Goal: Information Seeking & Learning: Learn about a topic

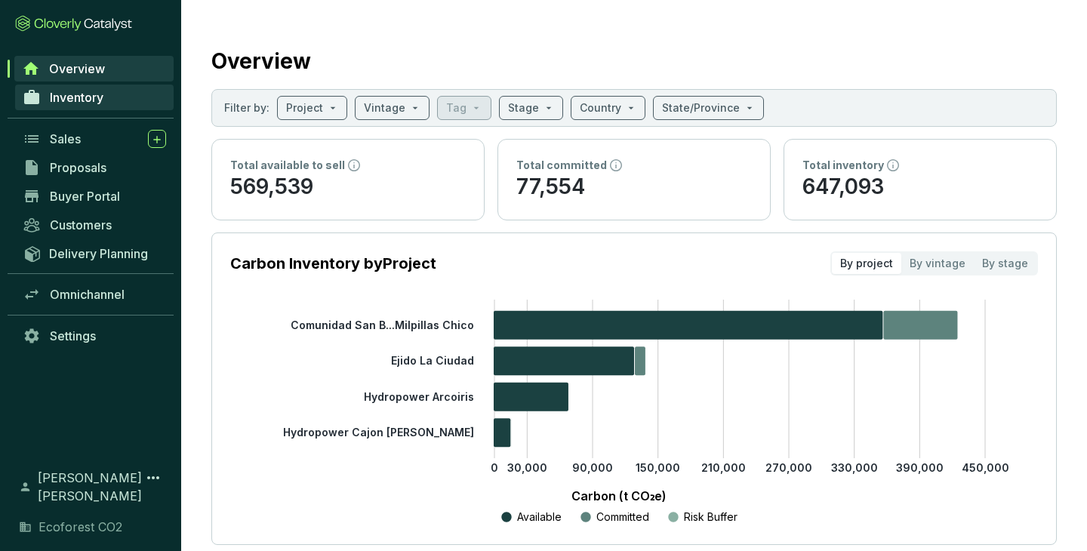
click at [70, 97] on span "Inventory" at bounding box center [77, 97] width 54 height 15
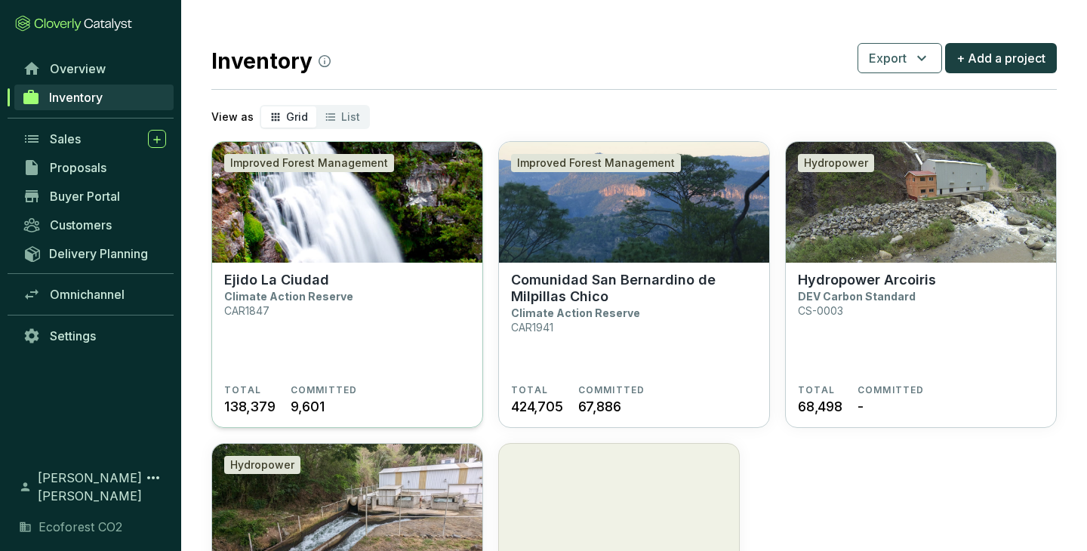
click at [330, 327] on section "Ejido La Ciudad Climate Action Reserve CAR1847" at bounding box center [347, 328] width 246 height 112
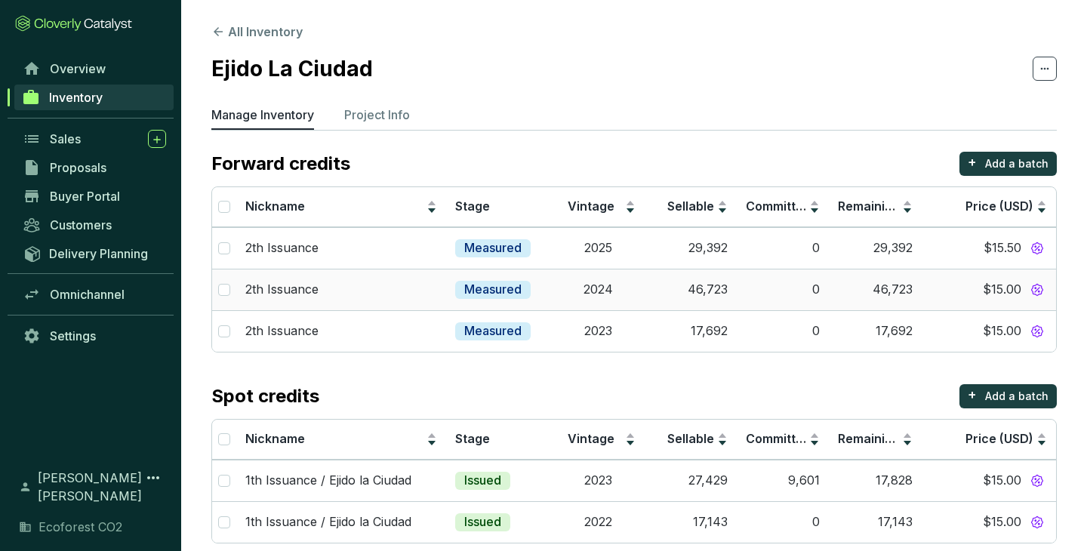
scroll to position [21, 0]
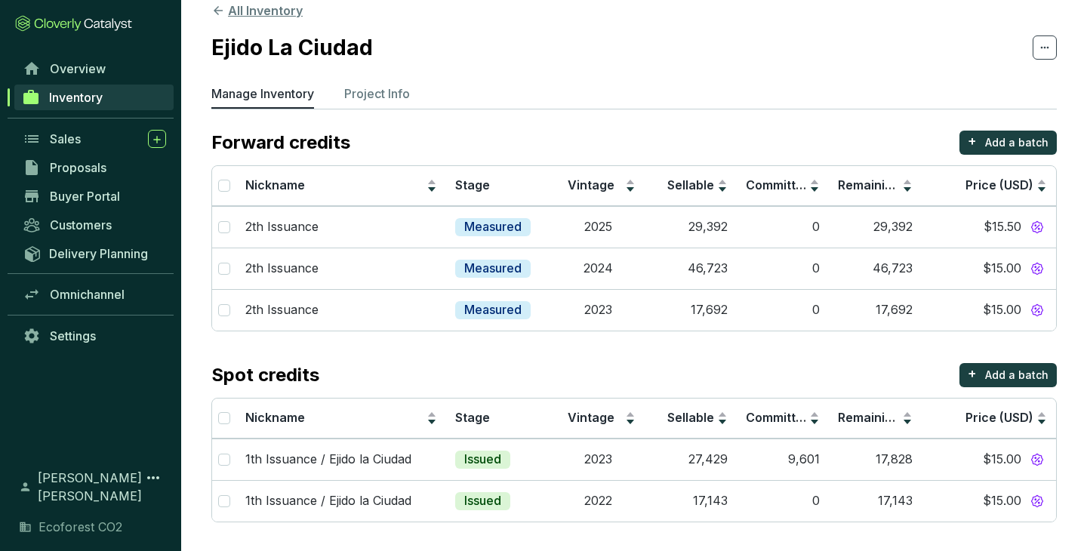
click at [220, 8] on icon at bounding box center [218, 11] width 14 height 14
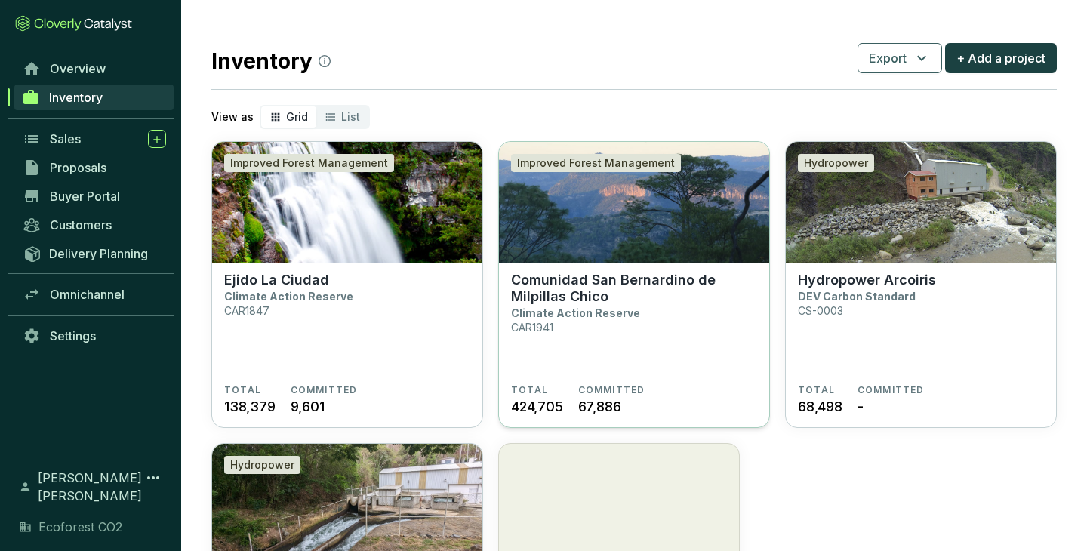
click at [626, 324] on section "Comunidad San Bernardino de Milpillas Chico Climate Action Reserve CAR1941" at bounding box center [634, 328] width 246 height 112
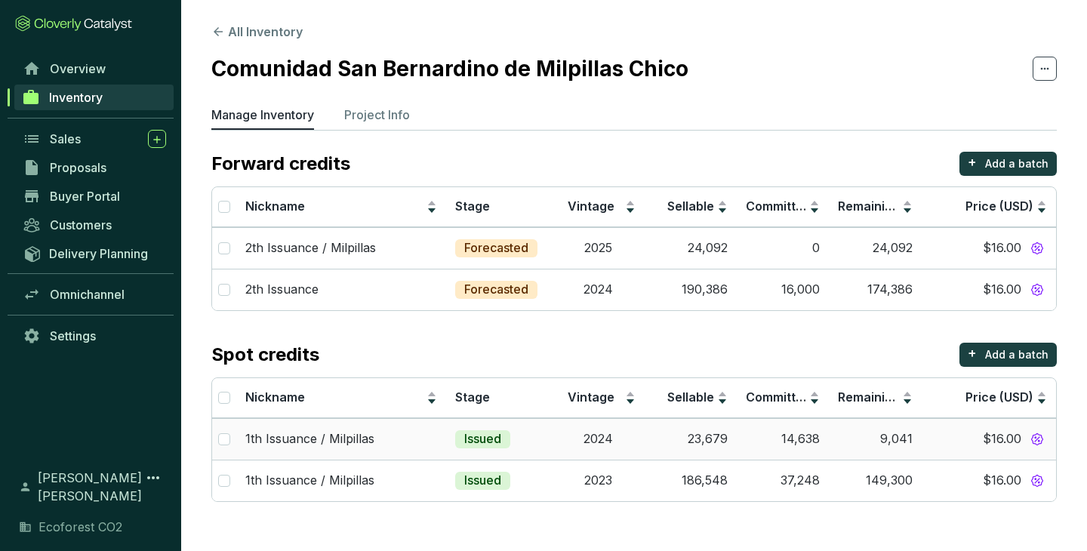
click at [887, 435] on td "9,041" at bounding box center [875, 439] width 92 height 42
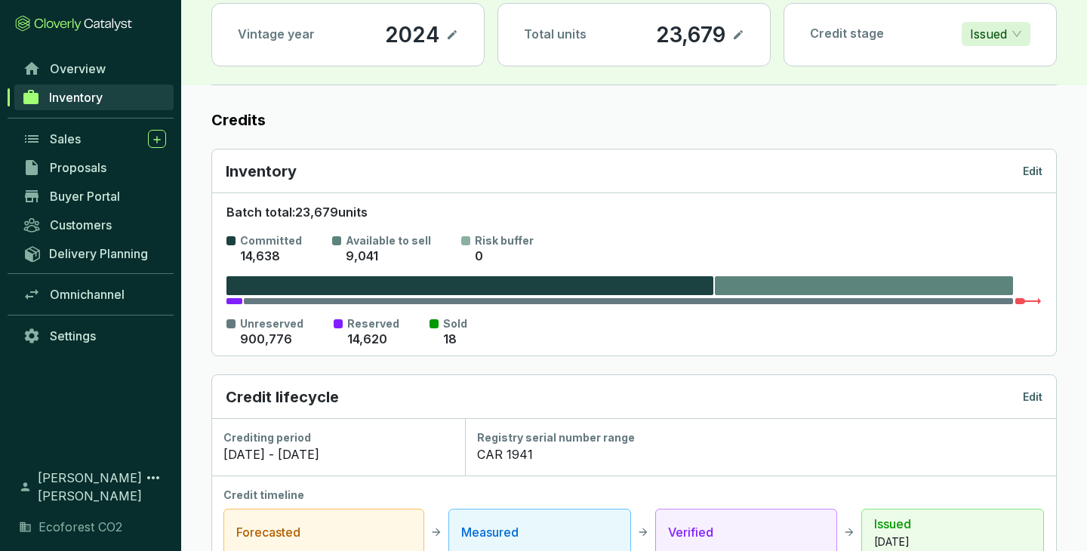
scroll to position [114, 0]
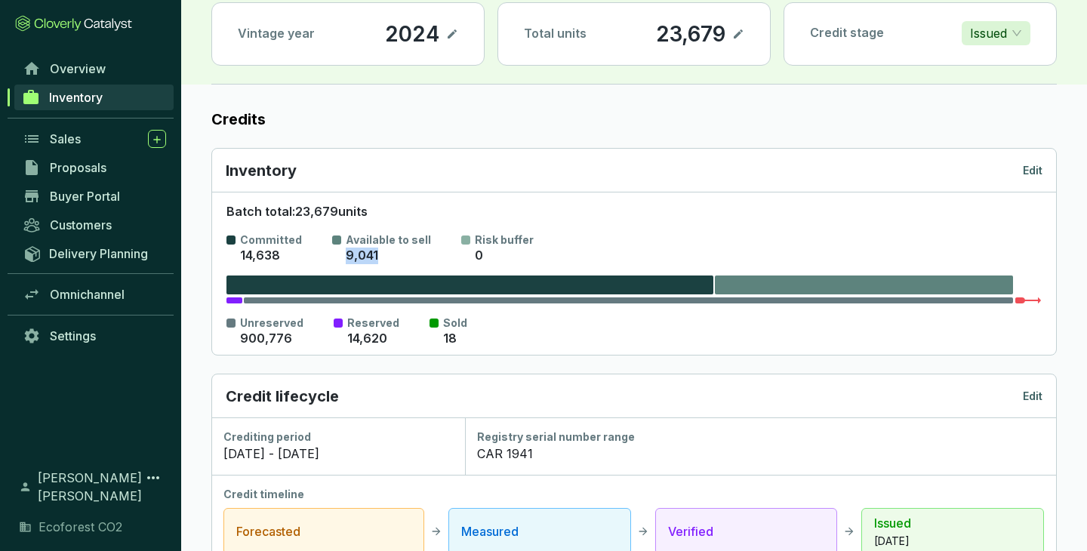
drag, startPoint x: 385, startPoint y: 257, endPoint x: 342, endPoint y: 259, distance: 43.0
click at [346, 259] on div "9,041" at bounding box center [388, 255] width 85 height 17
copy p "9,041"
click at [84, 143] on div "Sales" at bounding box center [108, 139] width 116 height 18
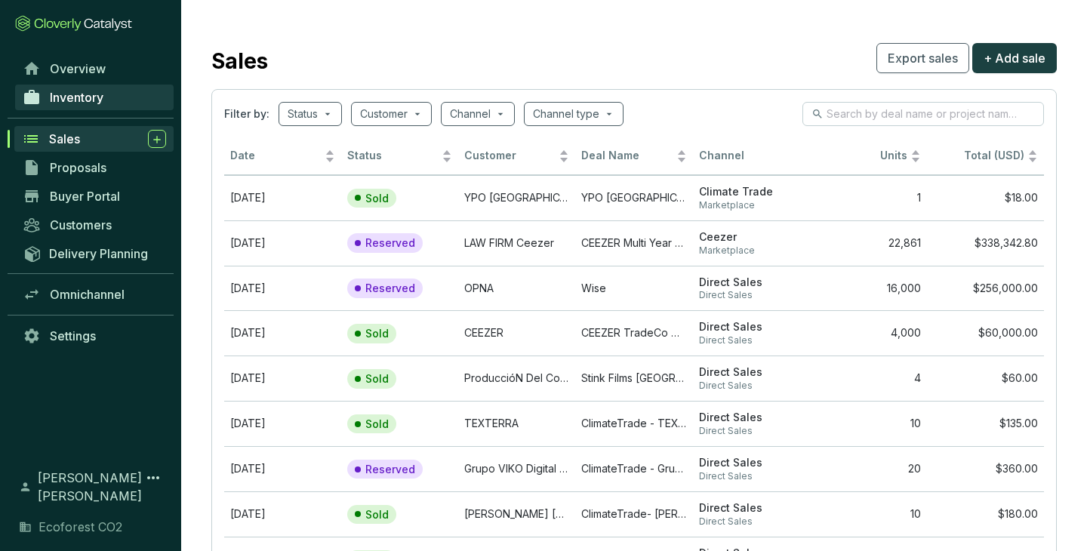
click at [89, 101] on span "Inventory" at bounding box center [77, 97] width 54 height 15
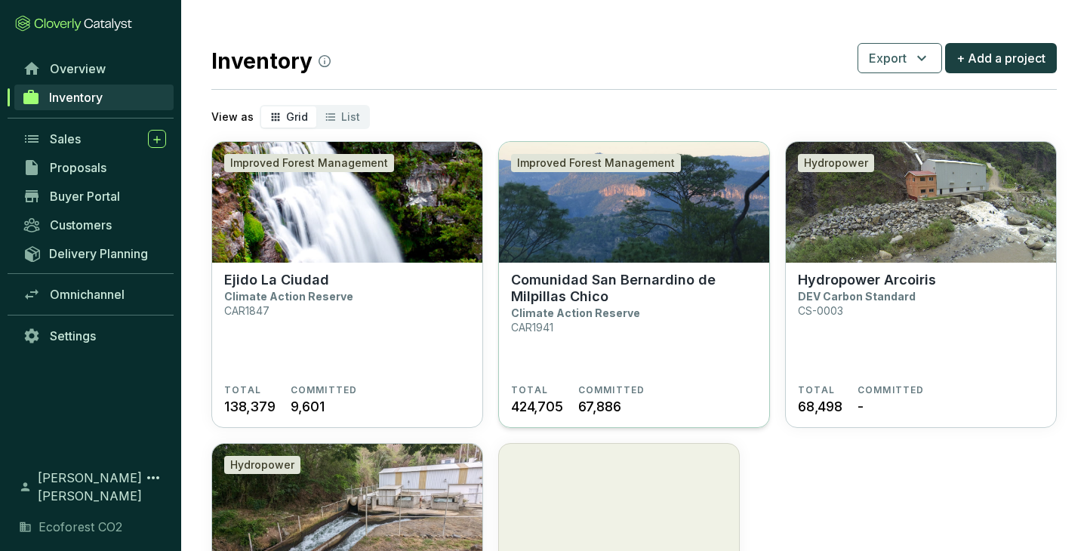
click at [555, 315] on p "Climate Action Reserve" at bounding box center [575, 312] width 129 height 13
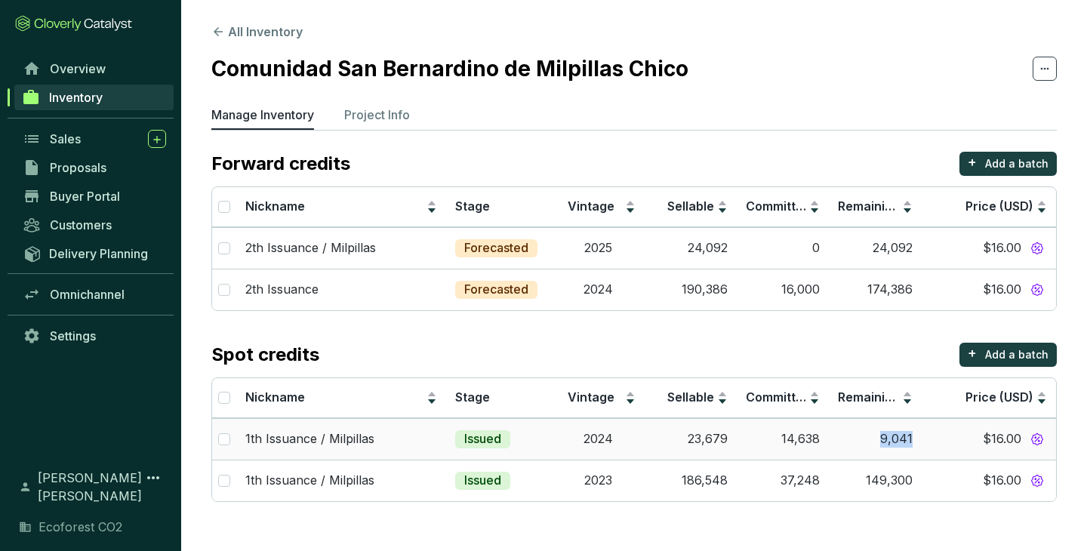
drag, startPoint x: 925, startPoint y: 438, endPoint x: 881, endPoint y: 435, distance: 43.9
click at [881, 435] on tr "1th Issuance / Milpillas Issued 2024 23,679 14,638 9,041 $16.00" at bounding box center [634, 439] width 844 height 42
copy td "9,041"
click at [66, 135] on span "Sales" at bounding box center [65, 138] width 31 height 15
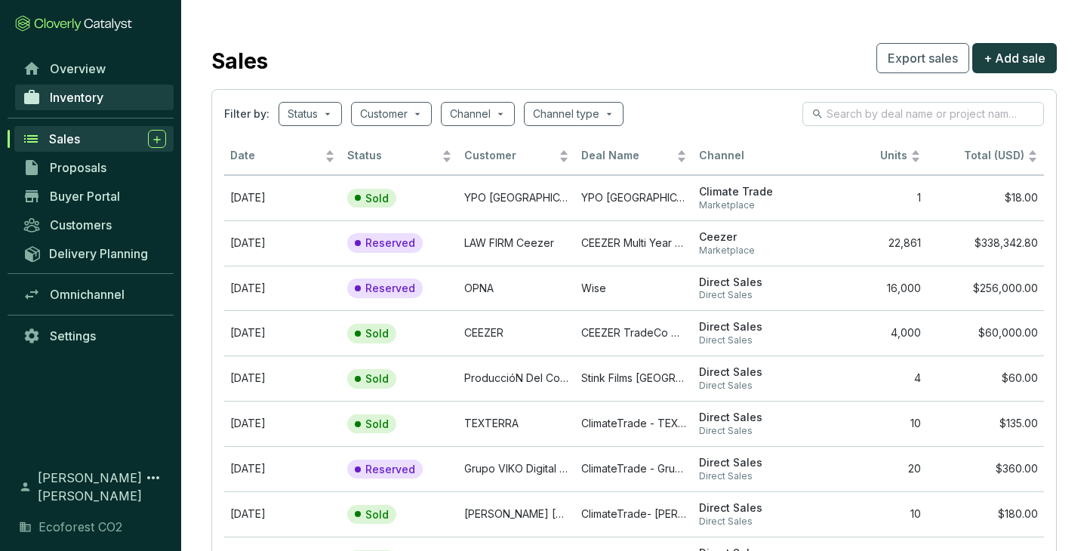
click at [81, 105] on link "Inventory" at bounding box center [94, 98] width 158 height 26
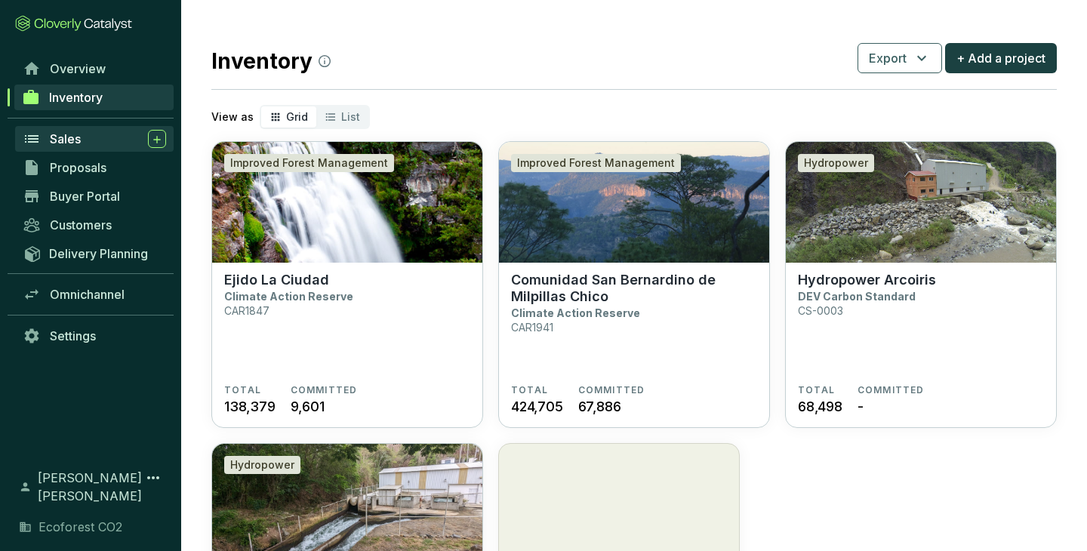
click at [82, 149] on link "Sales" at bounding box center [94, 139] width 158 height 26
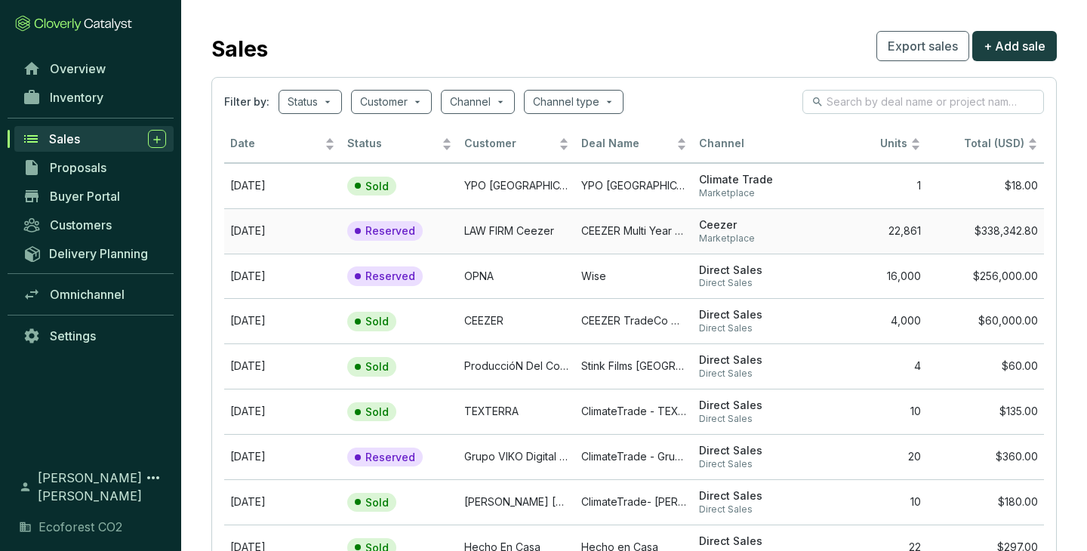
scroll to position [14, 0]
click at [736, 170] on td "Climate Trade Marketplace" at bounding box center [751, 183] width 117 height 45
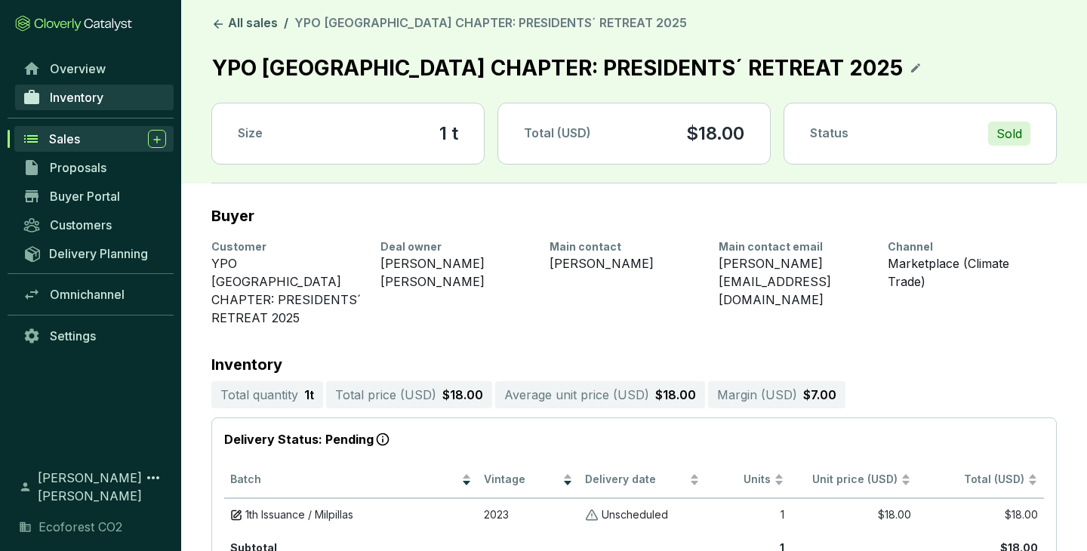
click at [79, 103] on span "Inventory" at bounding box center [77, 97] width 54 height 15
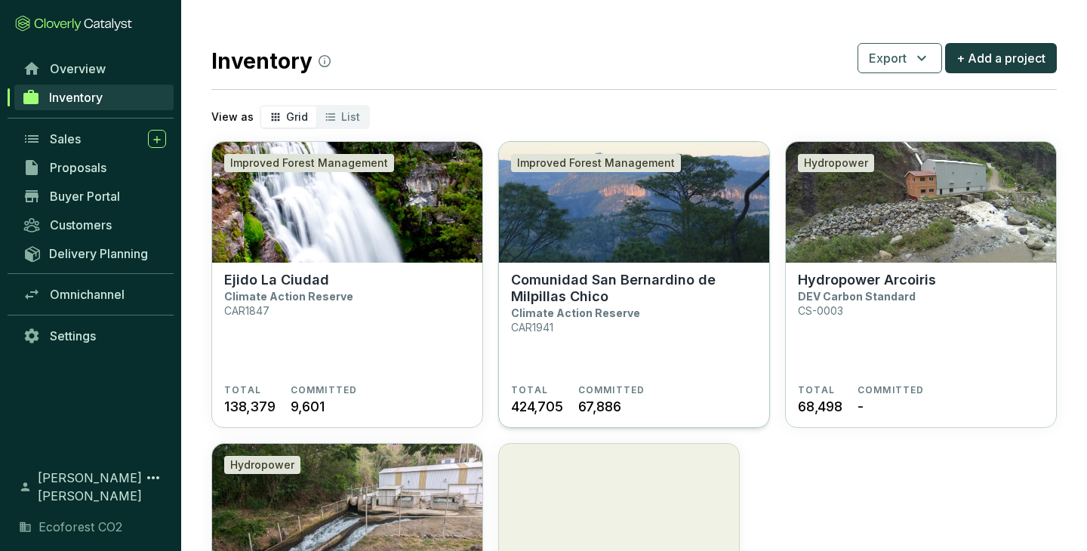
click at [582, 246] on img at bounding box center [634, 202] width 270 height 121
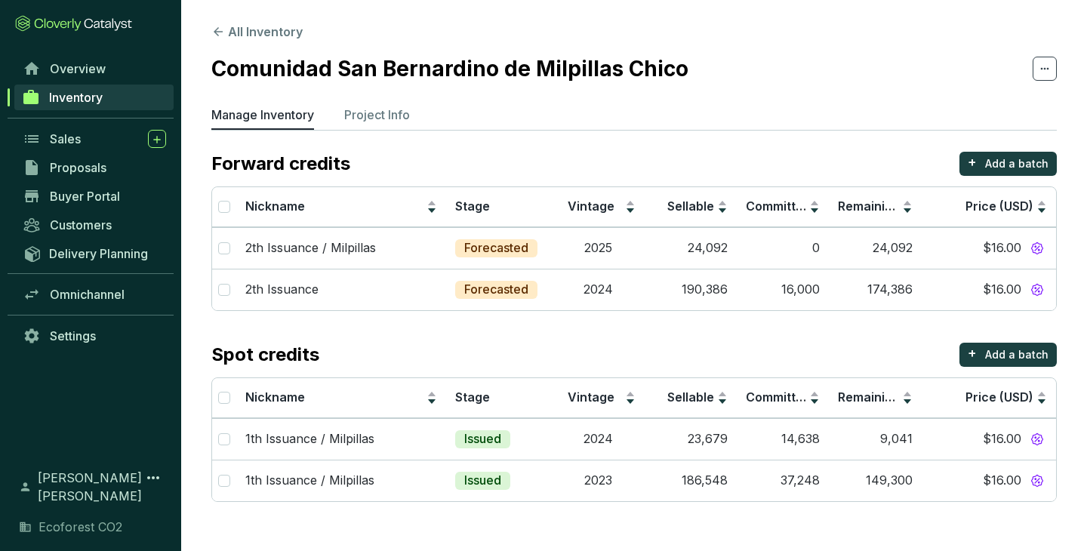
click at [95, 103] on span "Inventory" at bounding box center [76, 97] width 54 height 15
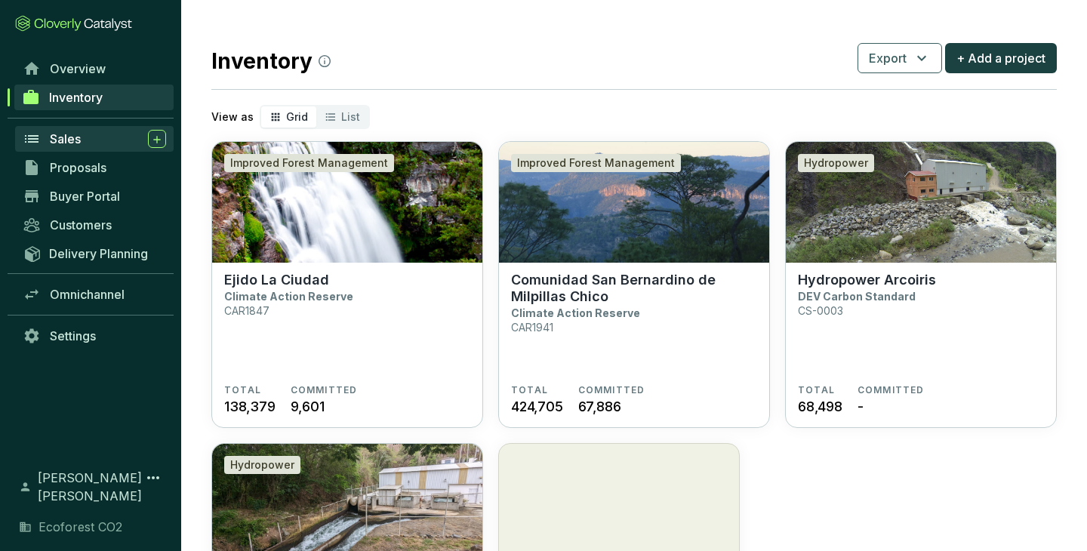
click at [90, 145] on div "Sales" at bounding box center [108, 139] width 116 height 18
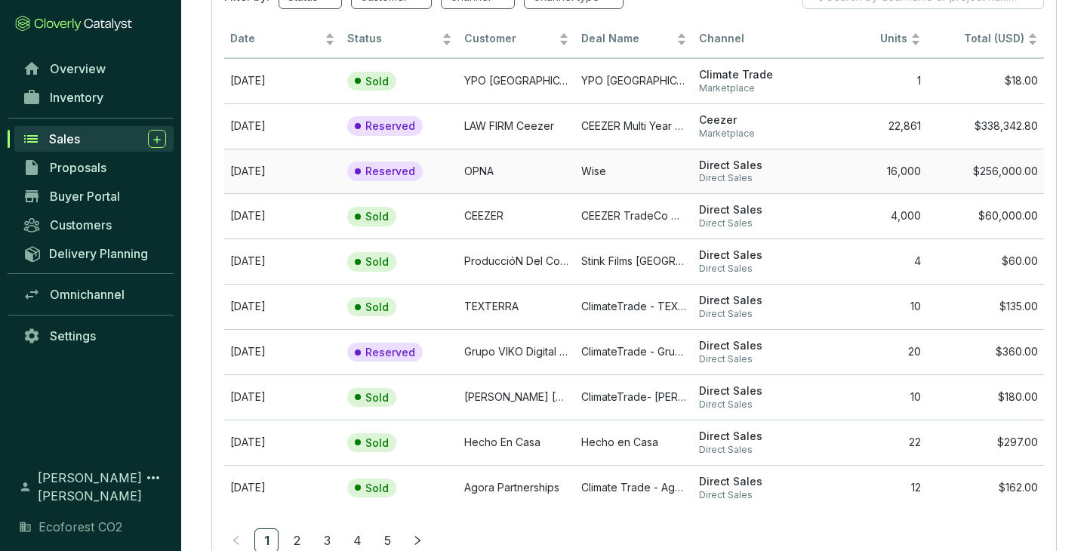
scroll to position [129, 0]
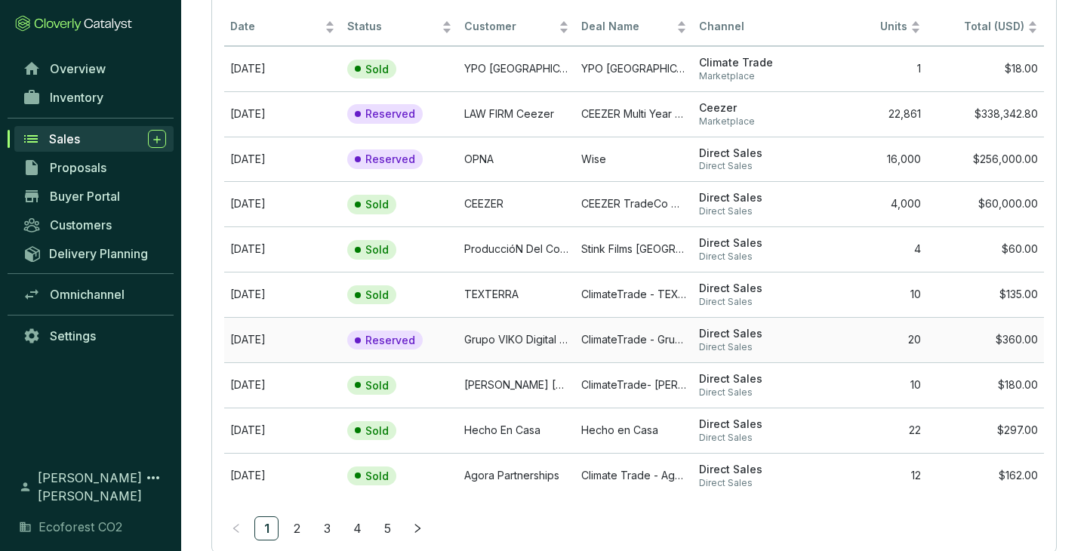
click at [794, 339] on span "Direct Sales" at bounding box center [751, 334] width 105 height 14
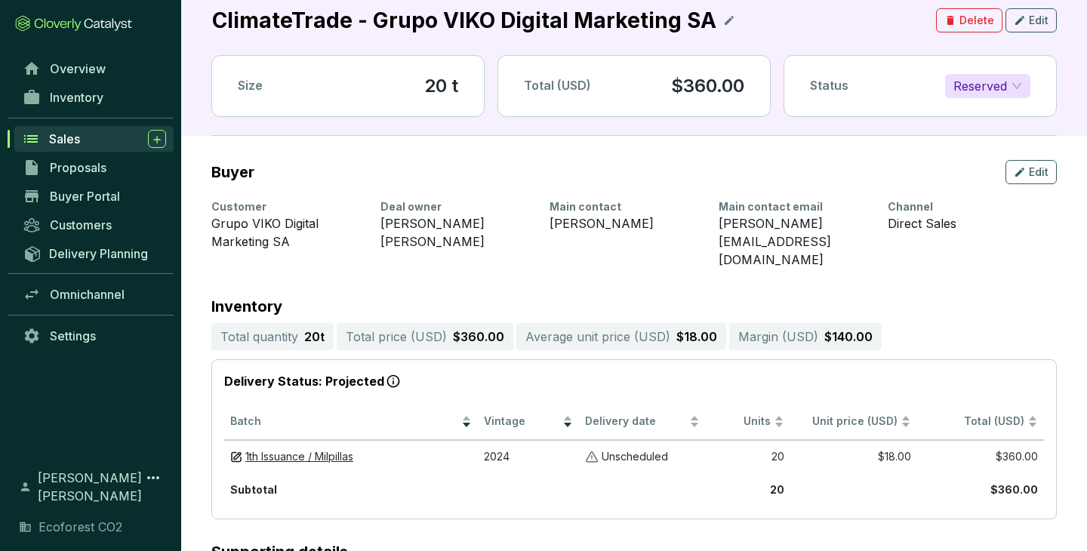
scroll to position [3, 0]
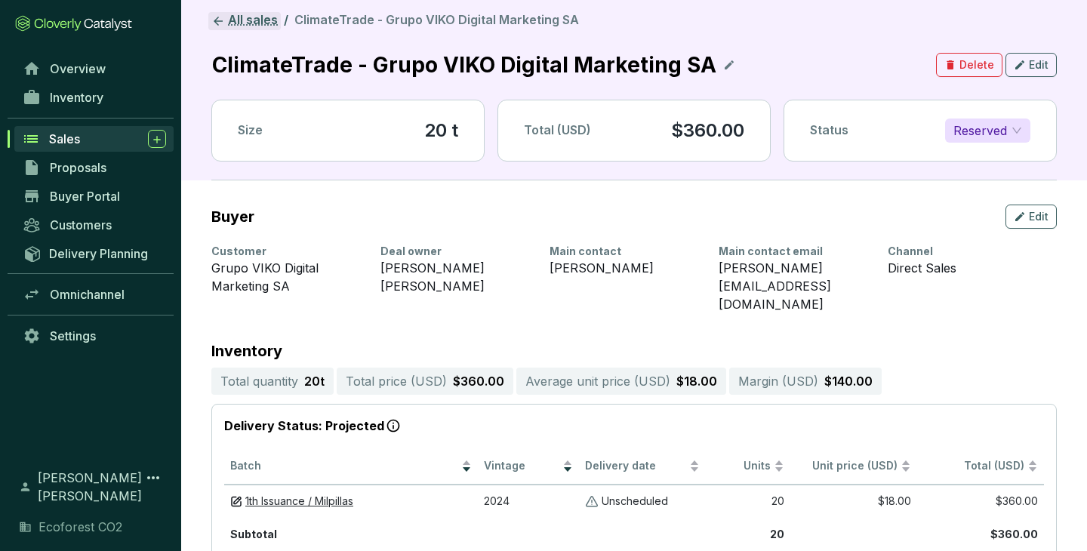
click at [236, 20] on link "All sales" at bounding box center [244, 21] width 72 height 18
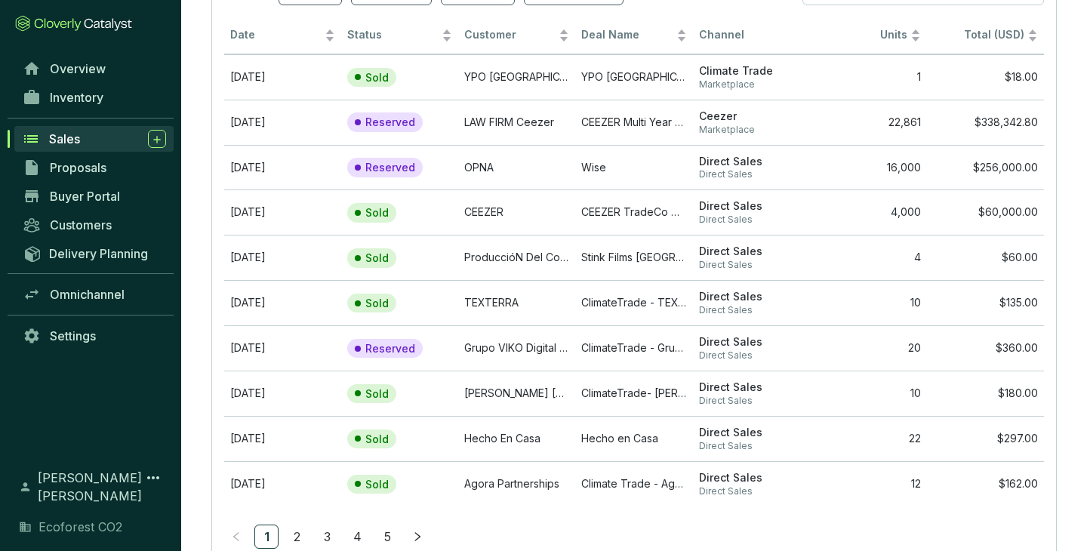
scroll to position [170, 0]
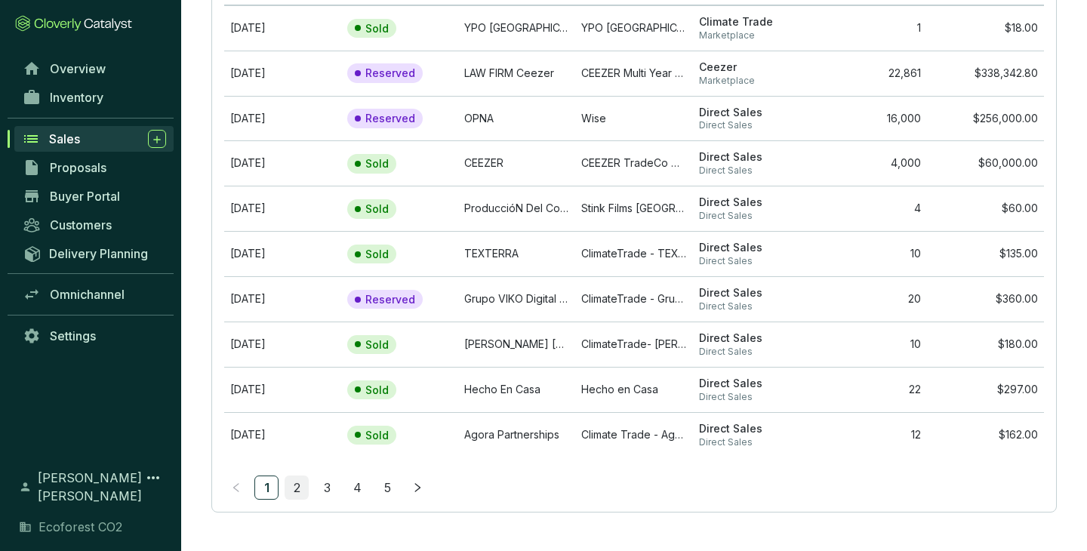
click at [291, 487] on link "2" at bounding box center [296, 487] width 23 height 23
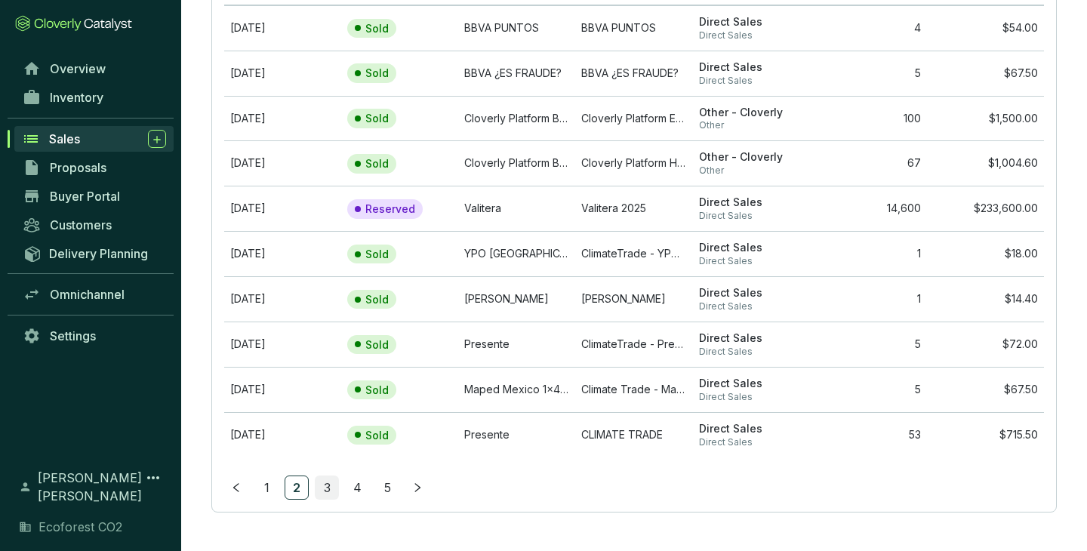
click at [324, 486] on link "3" at bounding box center [326, 487] width 23 height 23
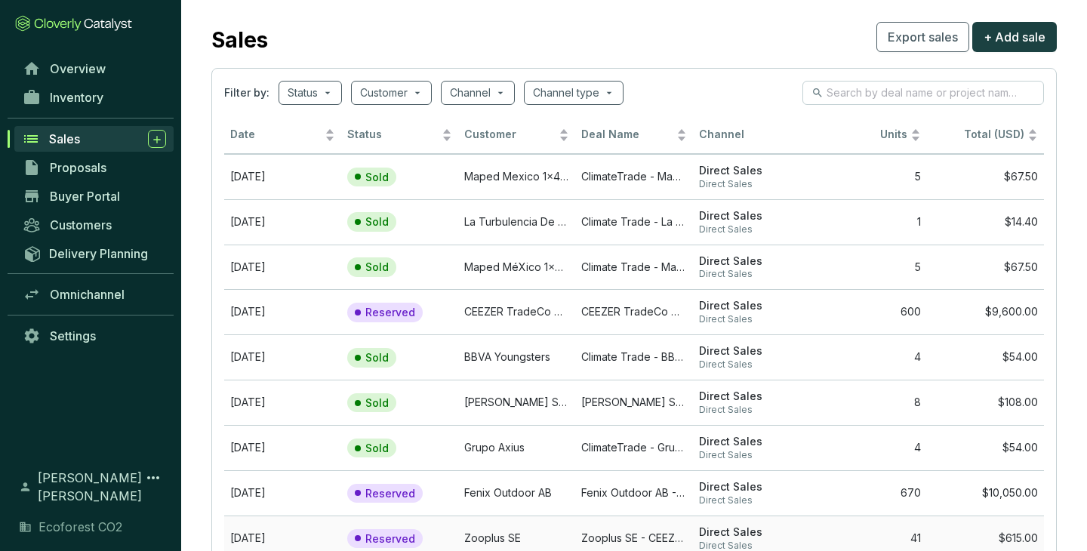
scroll to position [0, 0]
